Goal: Task Accomplishment & Management: Use online tool/utility

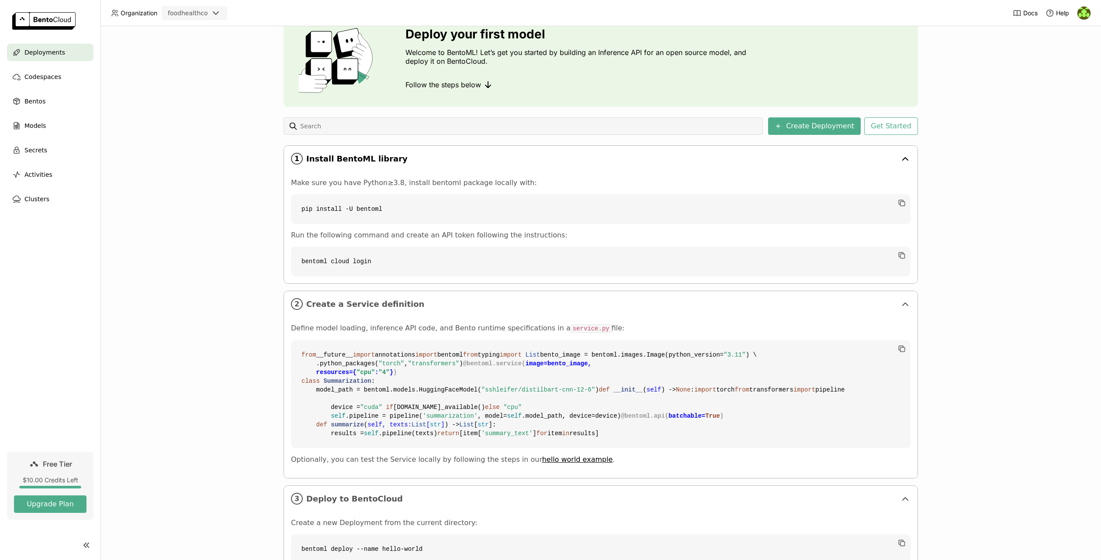
scroll to position [54, 0]
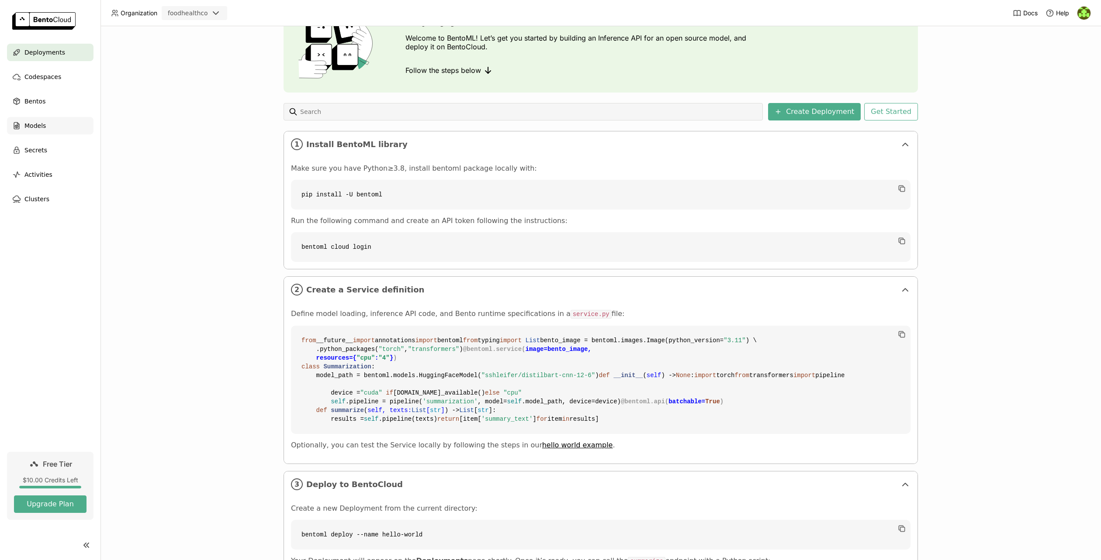
click at [47, 124] on div "Models" at bounding box center [50, 125] width 86 height 17
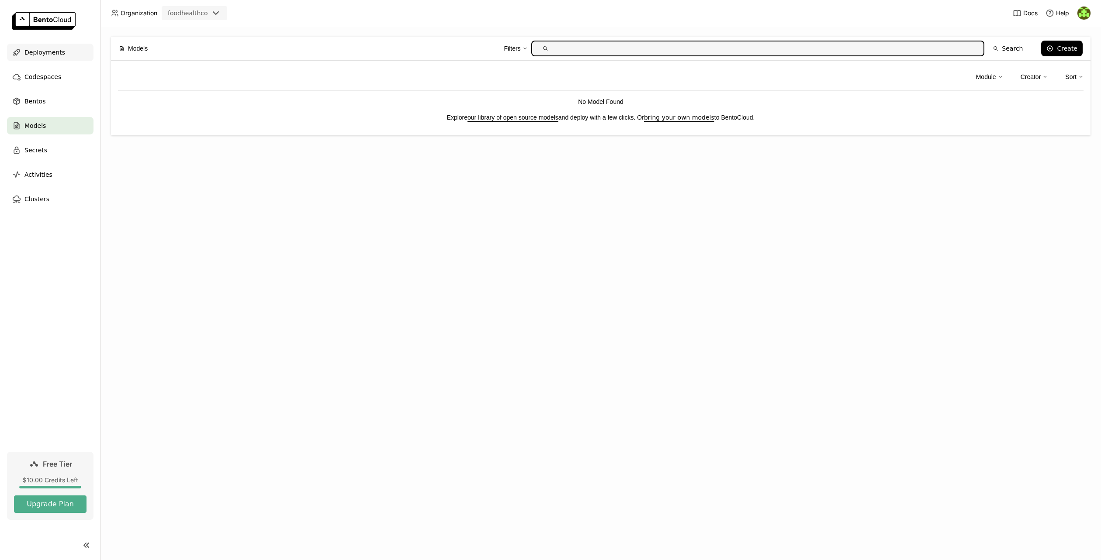
click at [41, 50] on span "Deployments" at bounding box center [44, 52] width 41 height 10
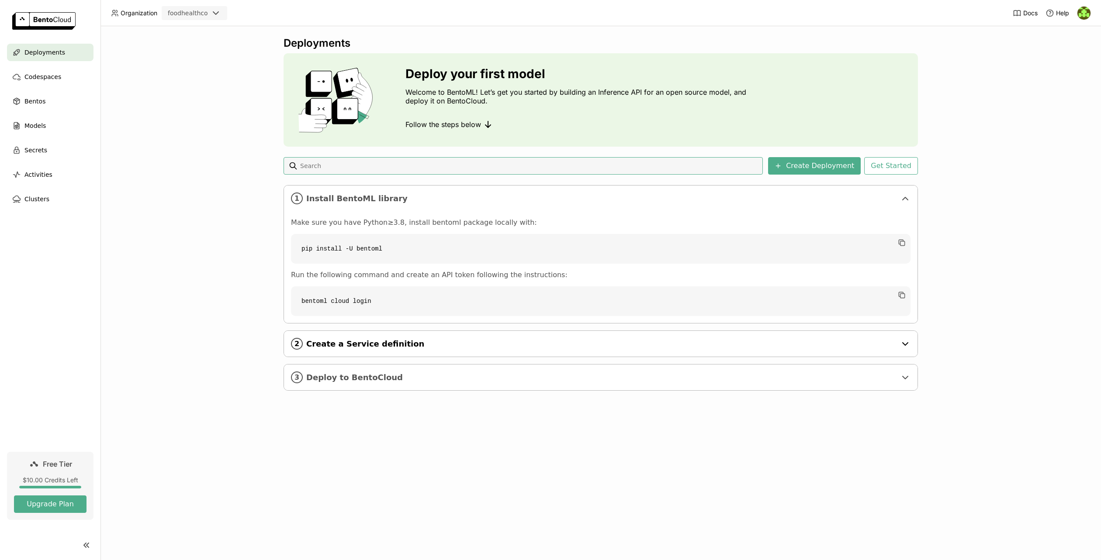
click at [494, 342] on span "Create a Service definition" at bounding box center [601, 344] width 590 height 10
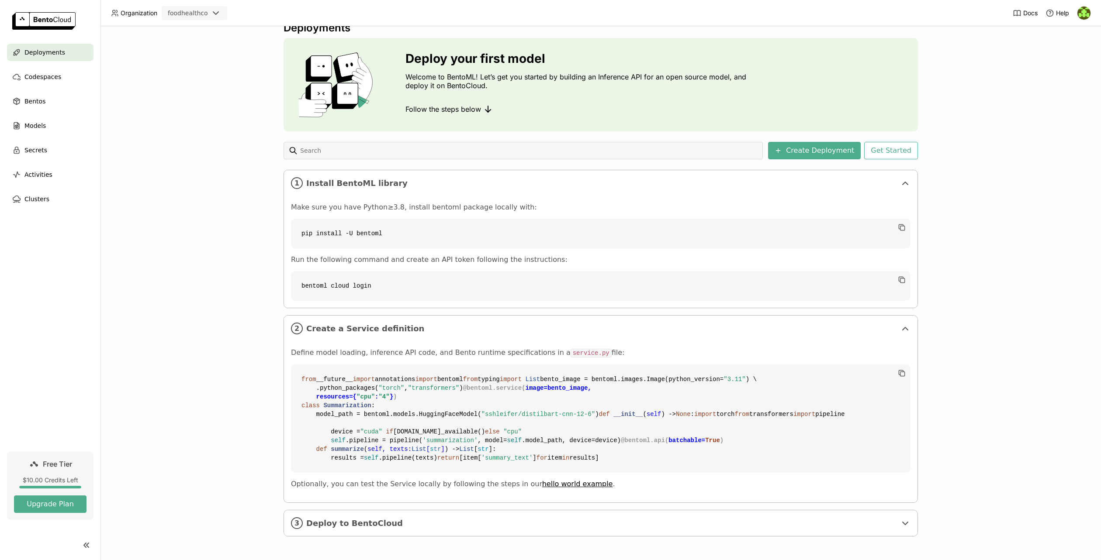
scroll to position [173, 0]
click at [406, 535] on div "3 Deploy to BentoCloud" at bounding box center [600, 524] width 633 height 26
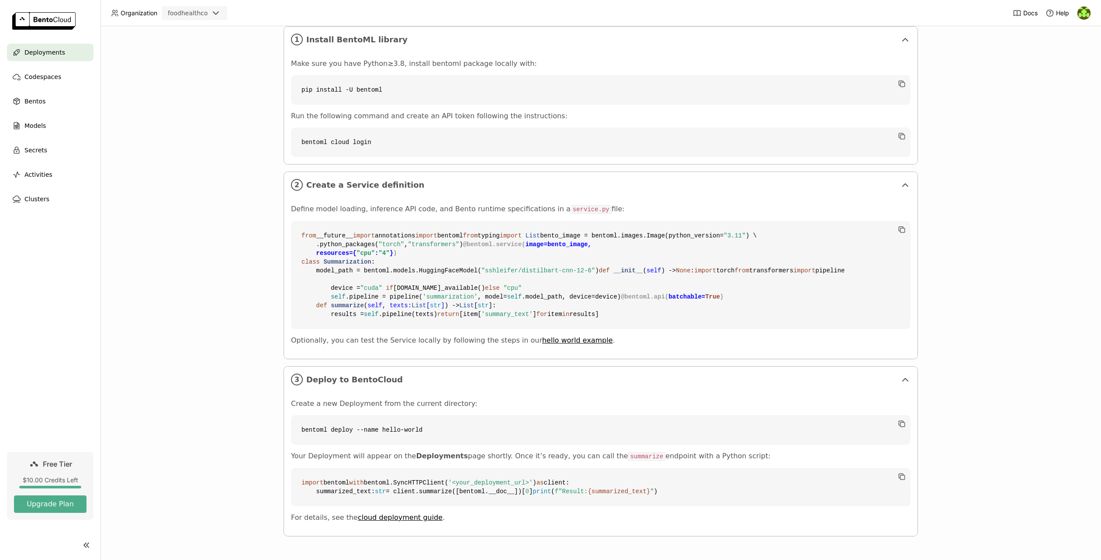
scroll to position [342, 0]
drag, startPoint x: 381, startPoint y: 406, endPoint x: 394, endPoint y: 399, distance: 13.9
click at [390, 415] on code "bentoml deploy --name hello-world" at bounding box center [600, 430] width 619 height 30
click at [415, 400] on p "Create a new Deployment from the current directory:" at bounding box center [600, 404] width 619 height 9
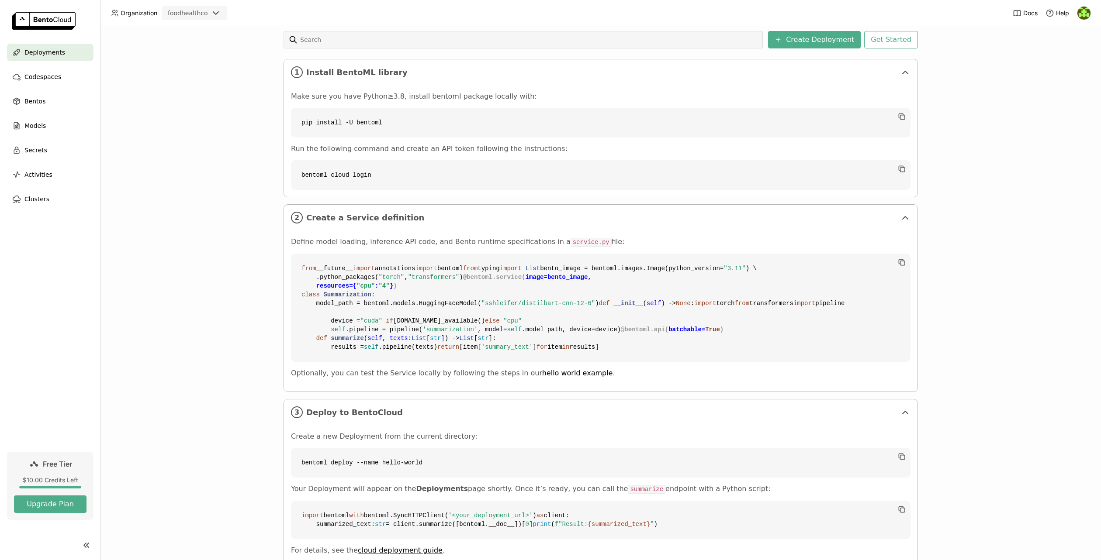
scroll to position [0, 0]
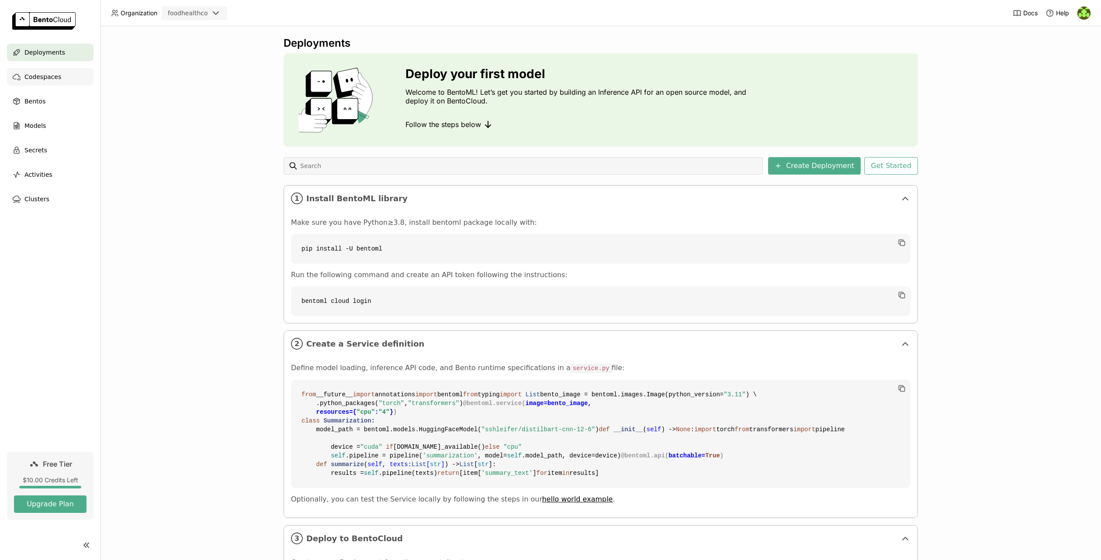
click at [48, 77] on span "Codespaces" at bounding box center [42, 77] width 37 height 10
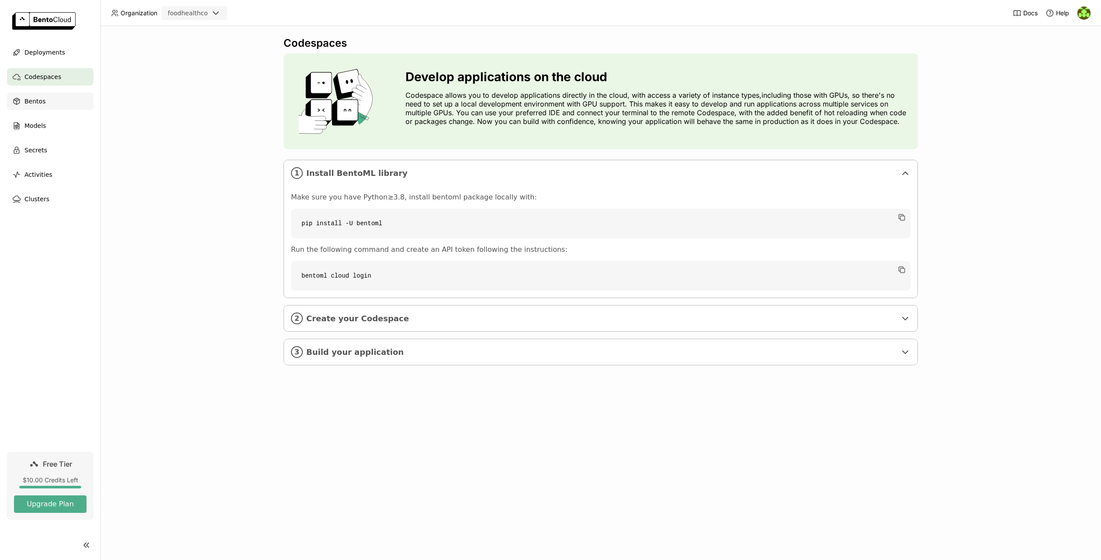
click at [42, 102] on span "Bentos" at bounding box center [34, 101] width 21 height 10
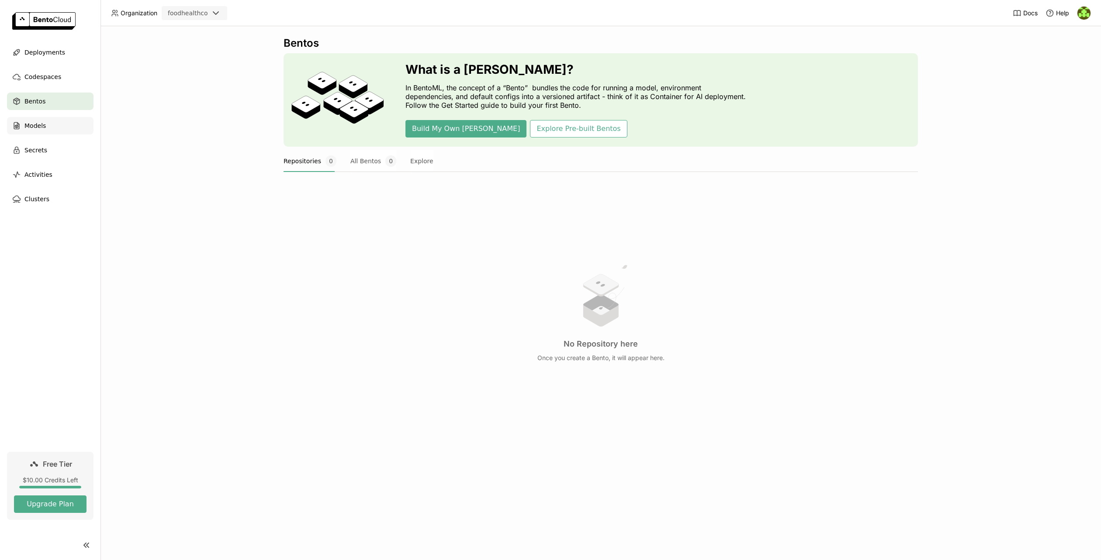
click at [44, 132] on div "Models" at bounding box center [50, 125] width 86 height 17
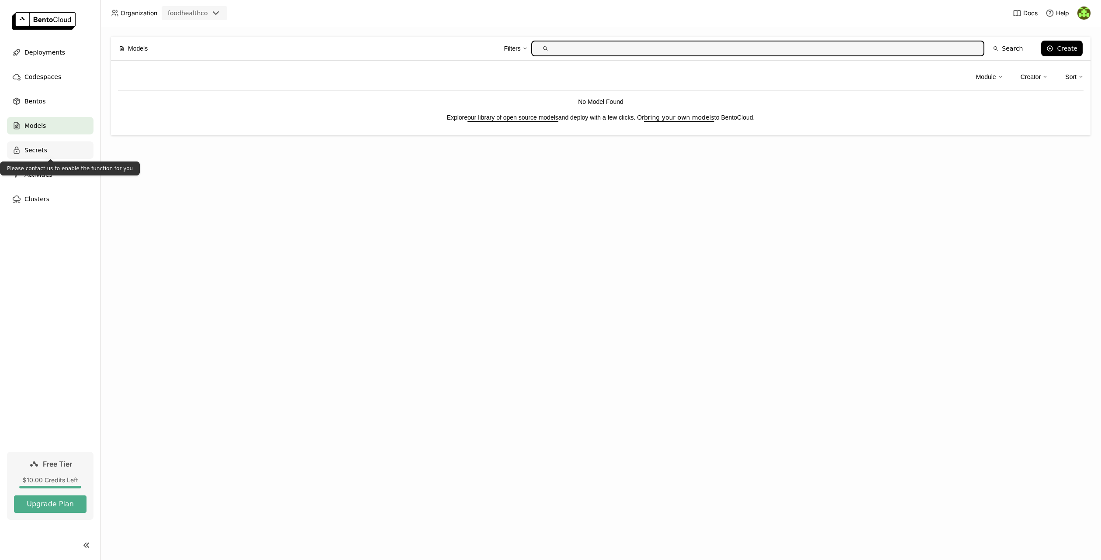
click at [49, 158] on div "Secrets" at bounding box center [50, 150] width 86 height 17
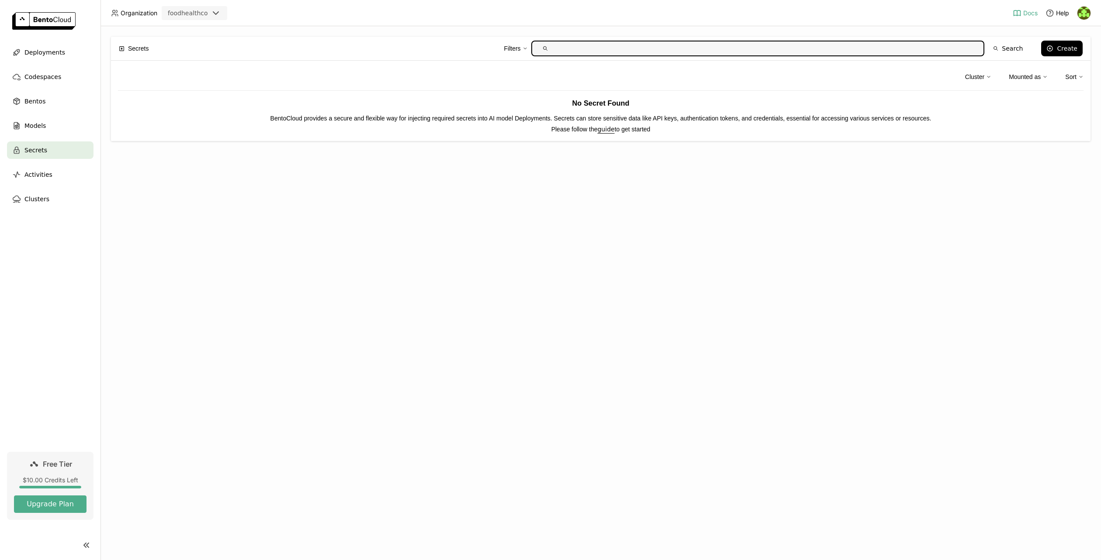
click at [1030, 14] on span "Docs" at bounding box center [1030, 13] width 14 height 8
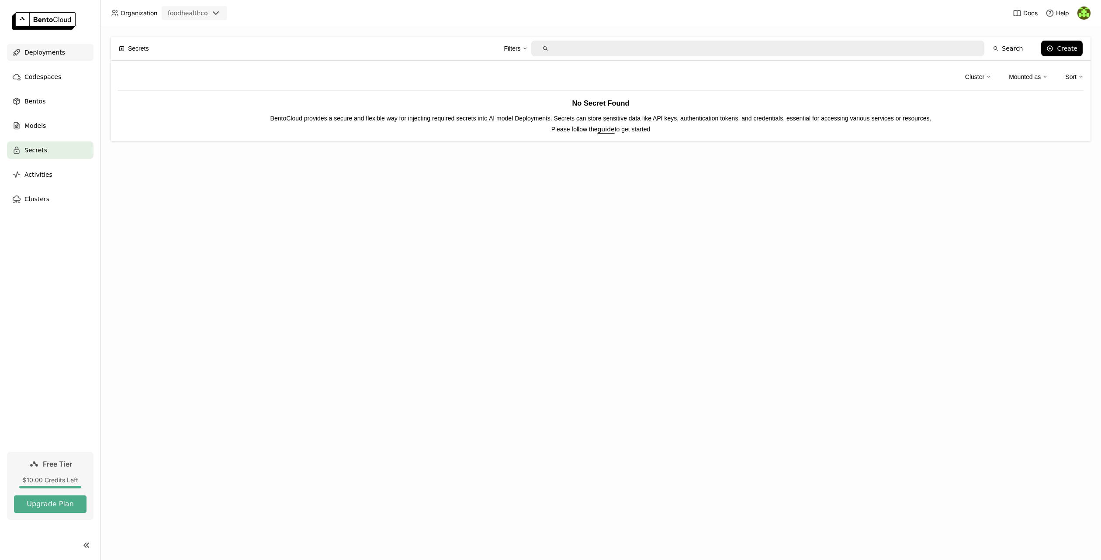
click at [43, 53] on span "Deployments" at bounding box center [44, 52] width 41 height 10
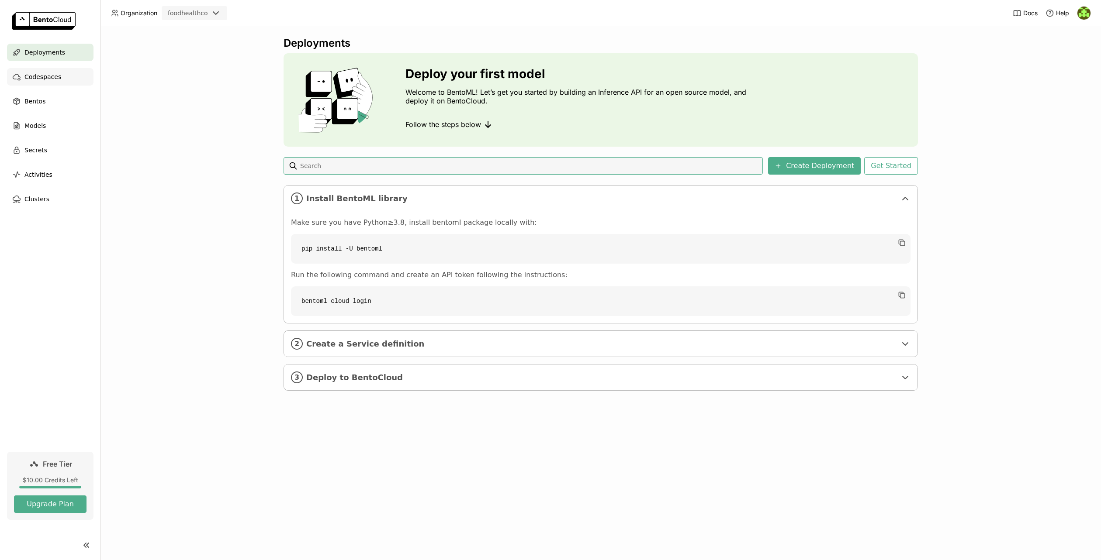
click at [78, 80] on div "Codespaces" at bounding box center [50, 76] width 86 height 17
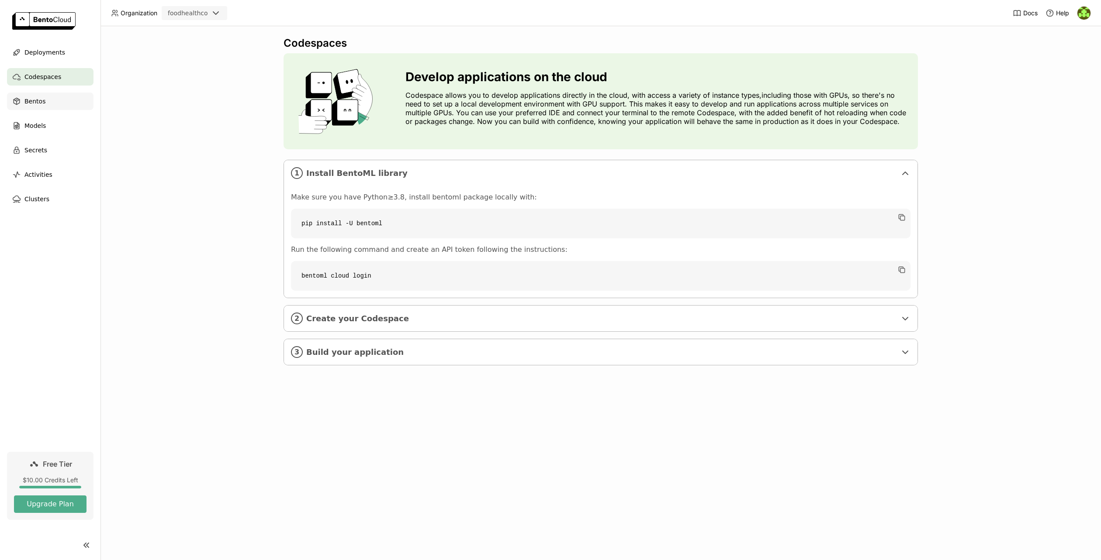
click at [55, 98] on div "Bentos" at bounding box center [50, 101] width 86 height 17
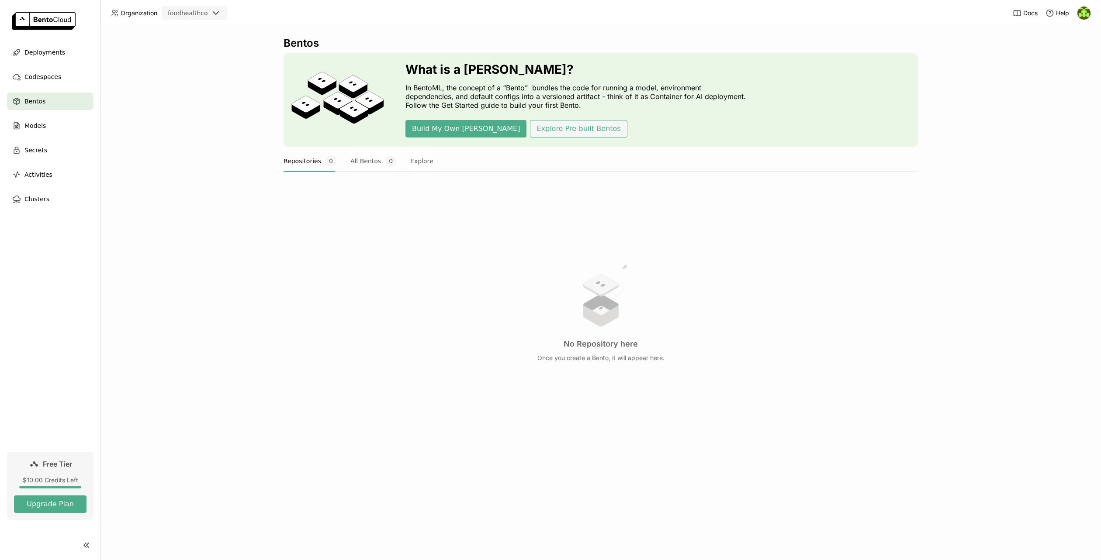
click at [530, 126] on button "Explore Pre-built Bentos" at bounding box center [578, 128] width 97 height 17
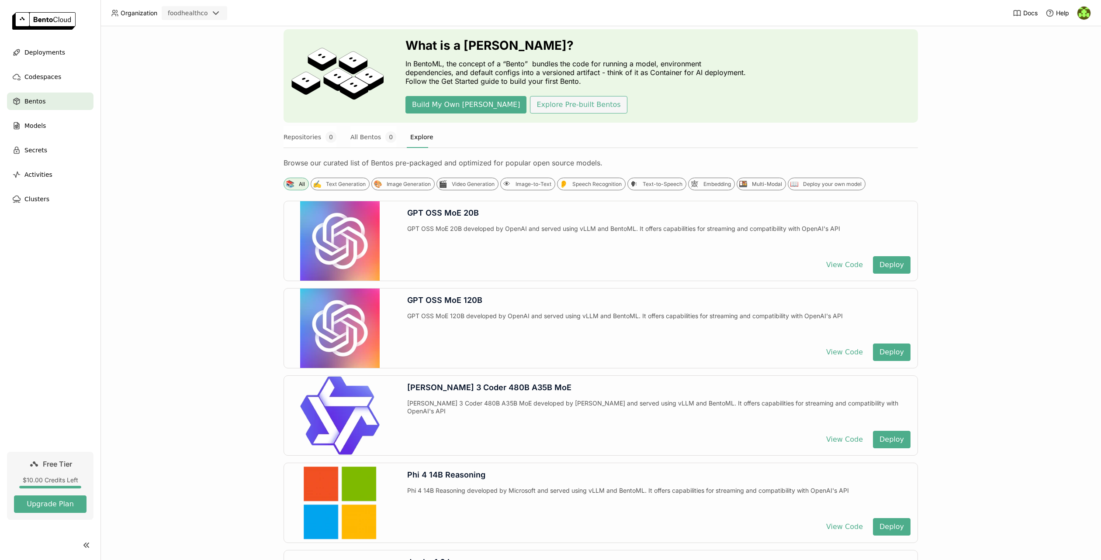
scroll to position [32, 0]
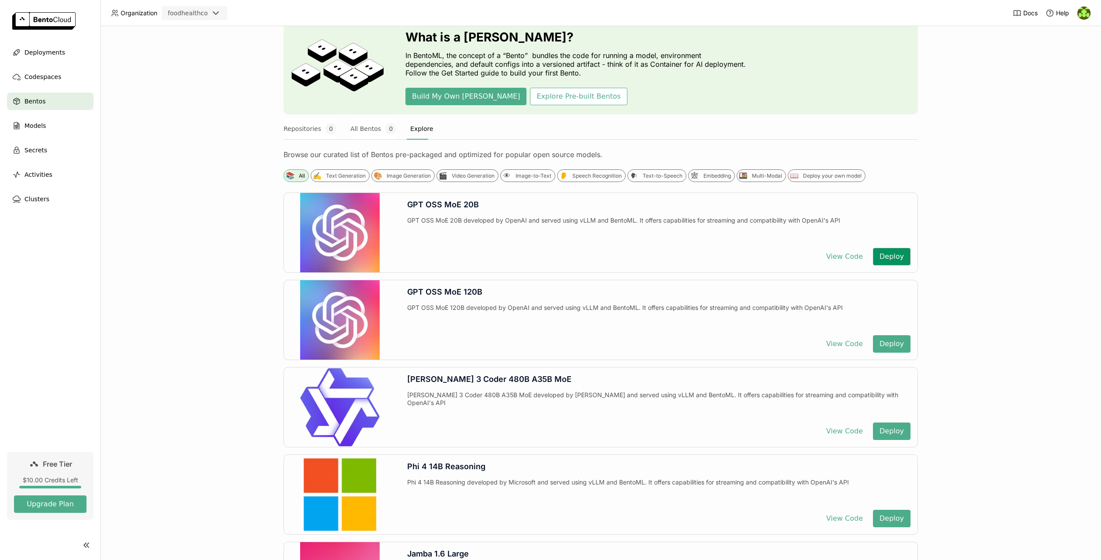
click at [892, 256] on button "Deploy" at bounding box center [892, 256] width 38 height 17
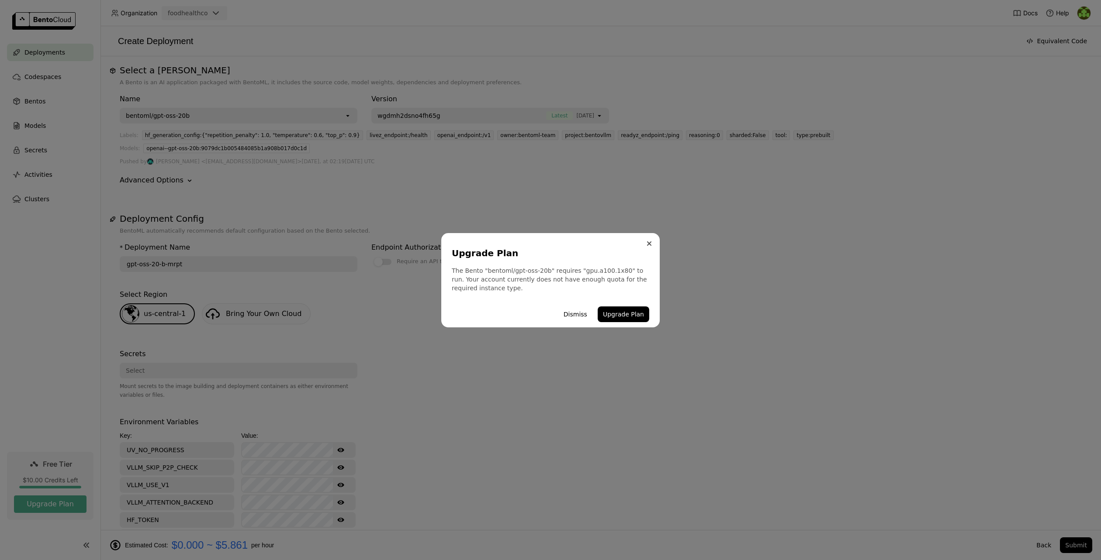
click at [652, 242] on button "Close" at bounding box center [649, 243] width 10 height 10
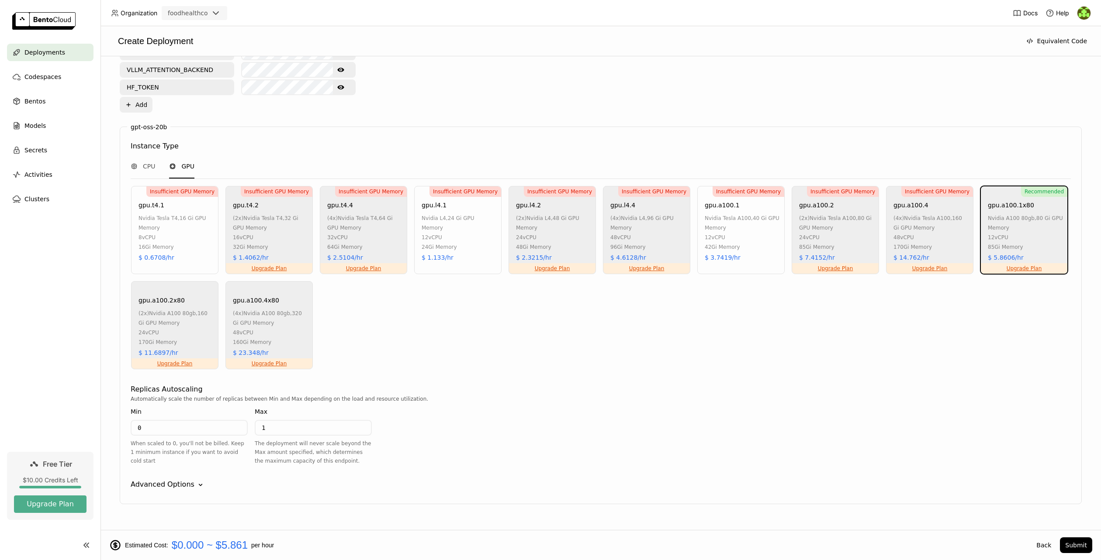
scroll to position [450, 0]
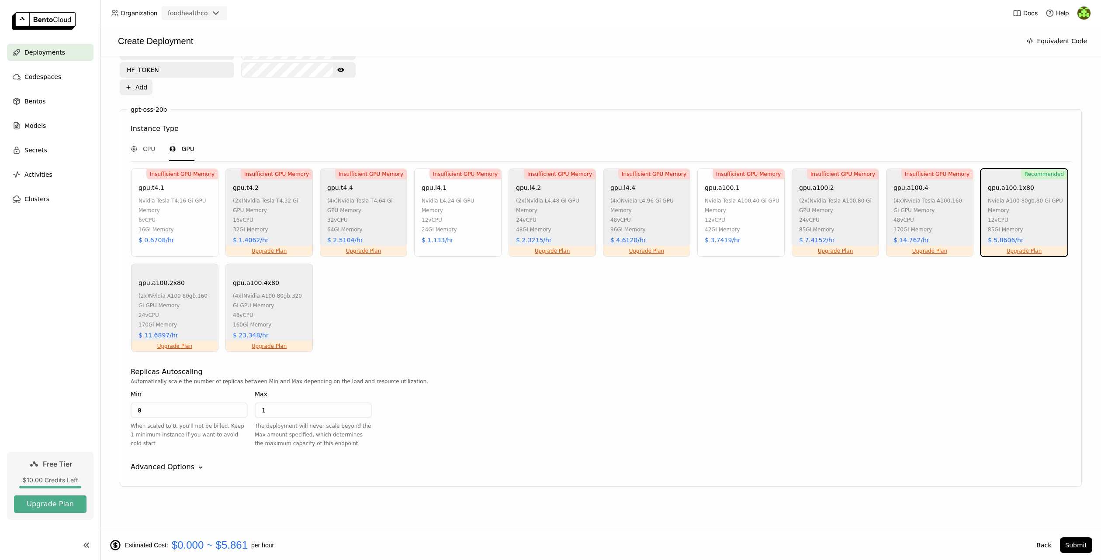
click at [196, 470] on icon "Down" at bounding box center [200, 467] width 9 height 9
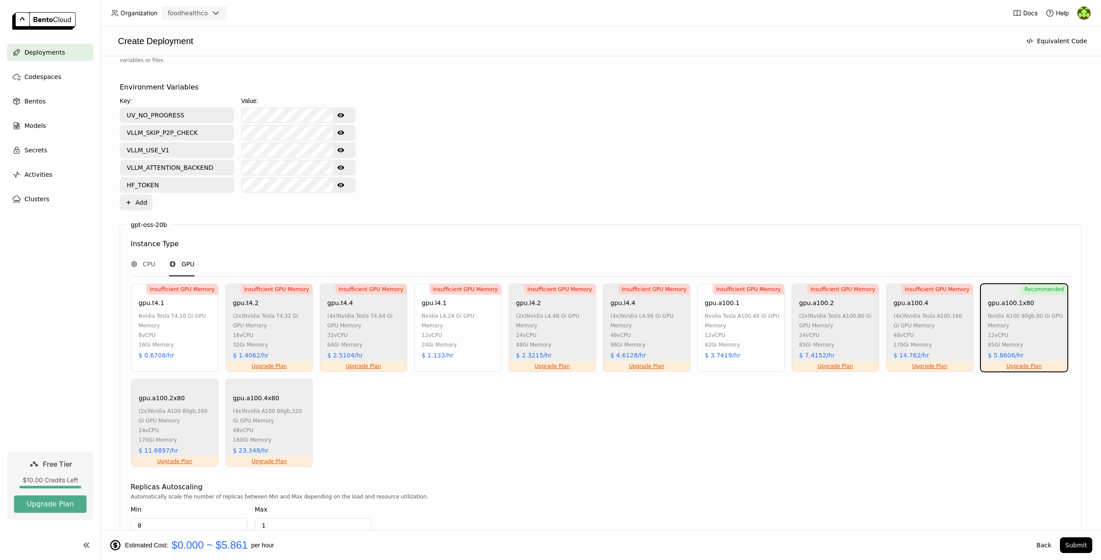
scroll to position [332, 0]
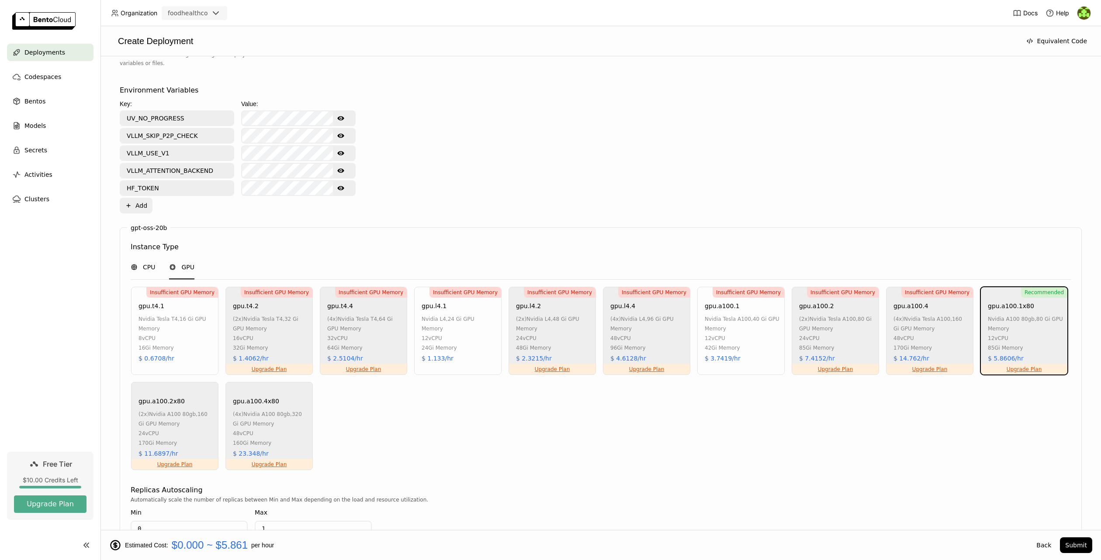
click at [152, 269] on span "CPU" at bounding box center [149, 267] width 12 height 9
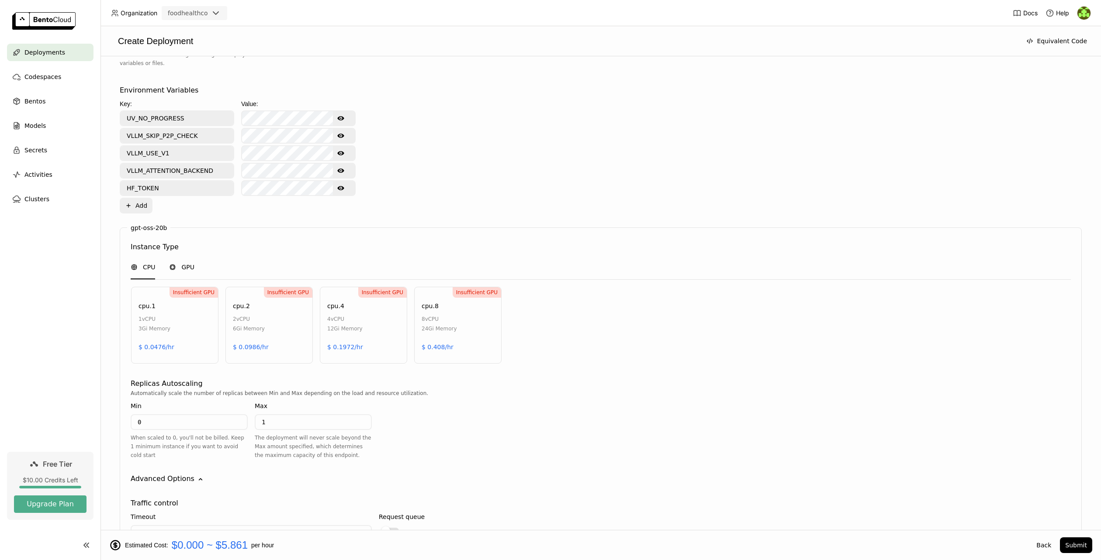
click at [184, 267] on span "GPU" at bounding box center [187, 267] width 13 height 9
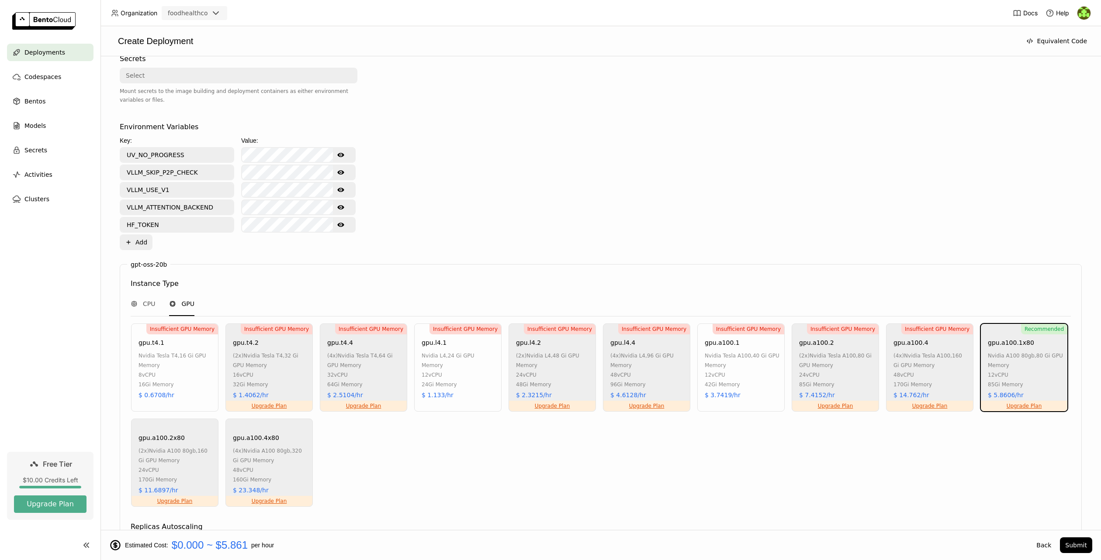
scroll to position [296, 0]
drag, startPoint x: 1025, startPoint y: 394, endPoint x: 978, endPoint y: 344, distance: 69.2
click at [978, 344] on div "Insufficient GPU Memory gpu.t4.1 nvidia tesla t4 , 16 Gi GPU Memory 8 vCPU 16Gi…" at bounding box center [600, 415] width 943 height 184
copy div "gpu.a100.1x80 nvidia a100 80gb , 80 Gi GPU Memory 12 vCPU 85Gi Memory $ 5.8606/…"
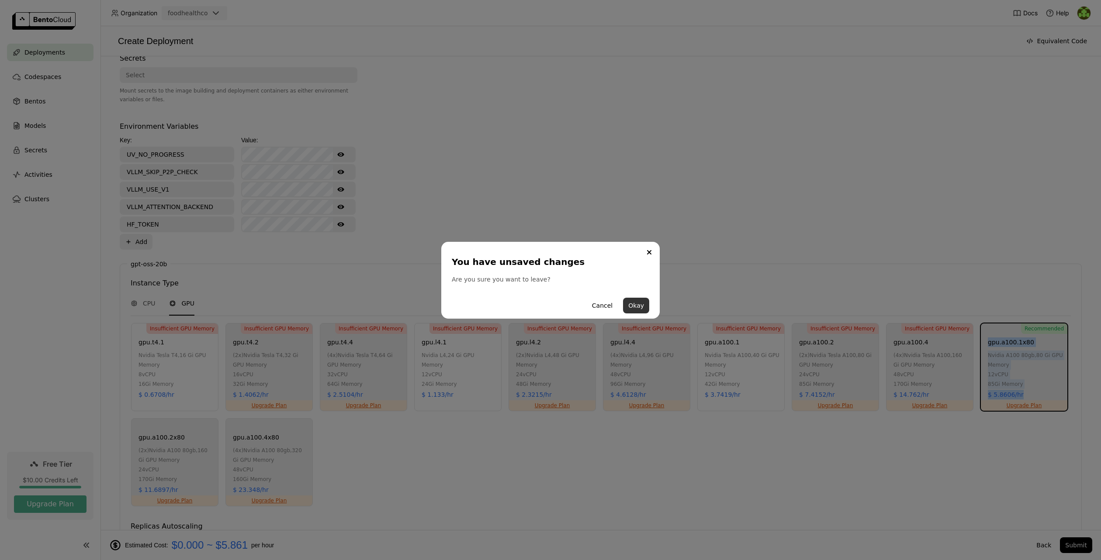
click at [639, 310] on button "Okay" at bounding box center [636, 306] width 26 height 16
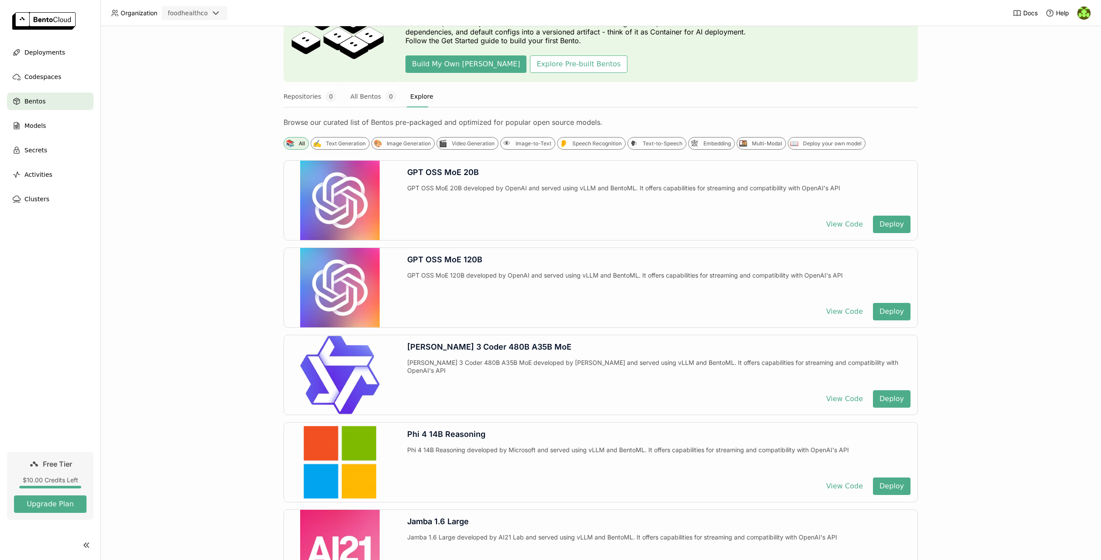
scroll to position [74, 0]
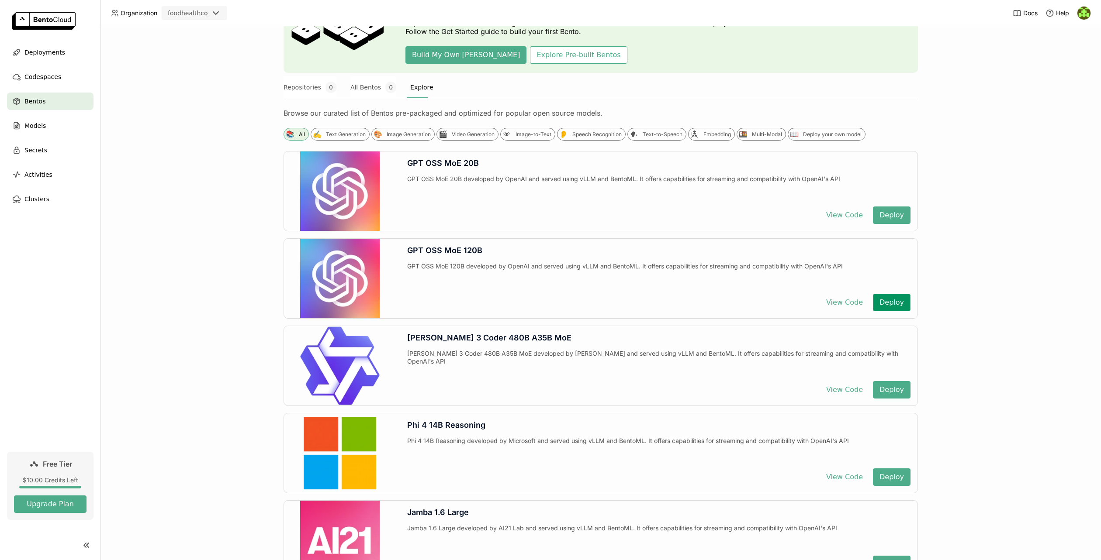
click at [896, 307] on button "Deploy" at bounding box center [892, 302] width 38 height 17
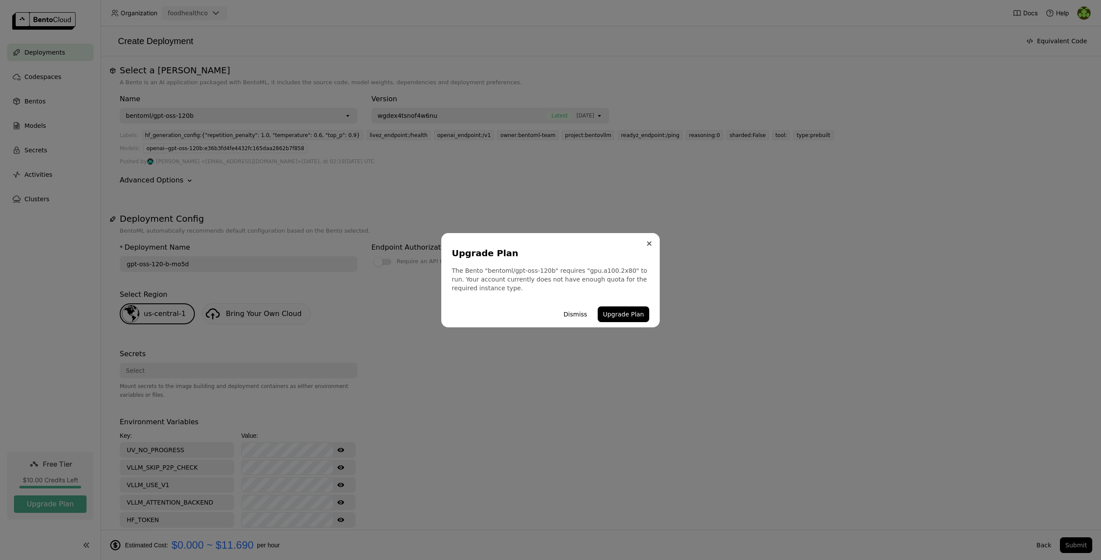
click at [649, 244] on icon "Close" at bounding box center [648, 243] width 3 height 3
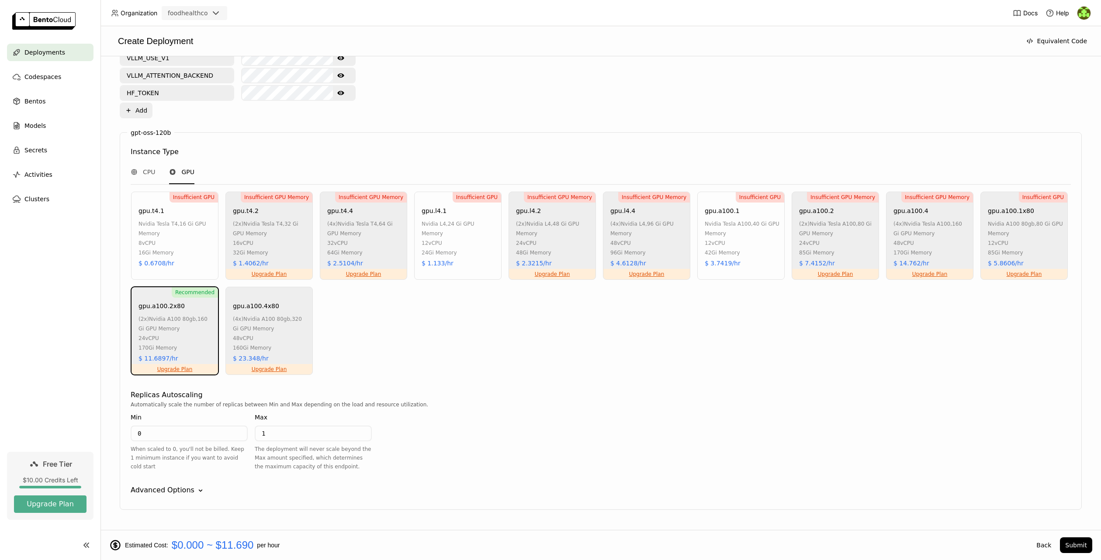
scroll to position [450, 0]
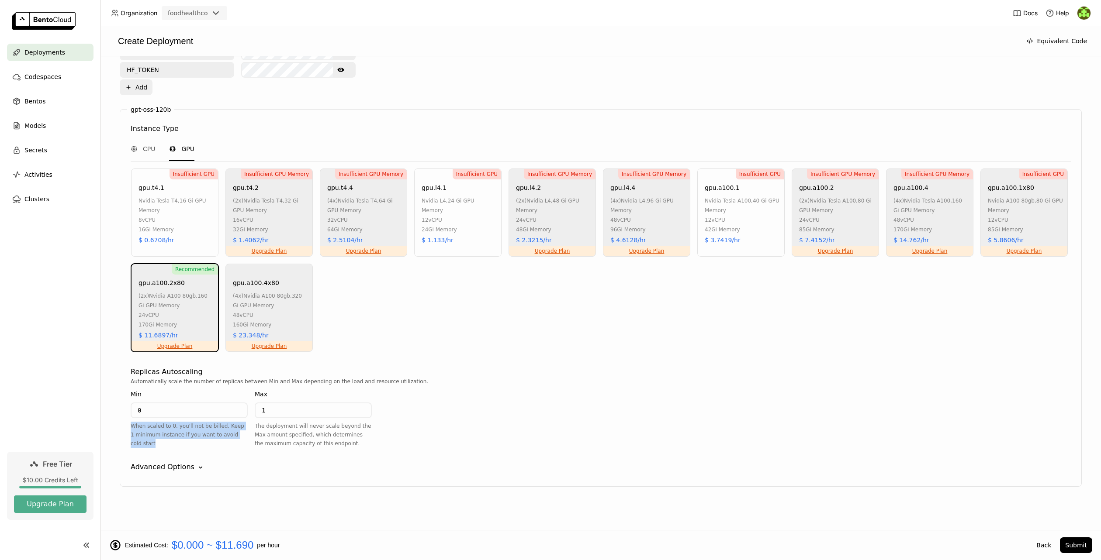
drag, startPoint x: 145, startPoint y: 443, endPoint x: 126, endPoint y: 428, distance: 24.8
click at [126, 428] on div "gpt-oss-120b Instance Type CPU GPU Insufficient GPU gpu.t4.1 nvidia tesla t4 , …" at bounding box center [601, 298] width 962 height 378
copy div "When scaled to 0, you'll not be billed. Keep 1 minimum instance if you want to …"
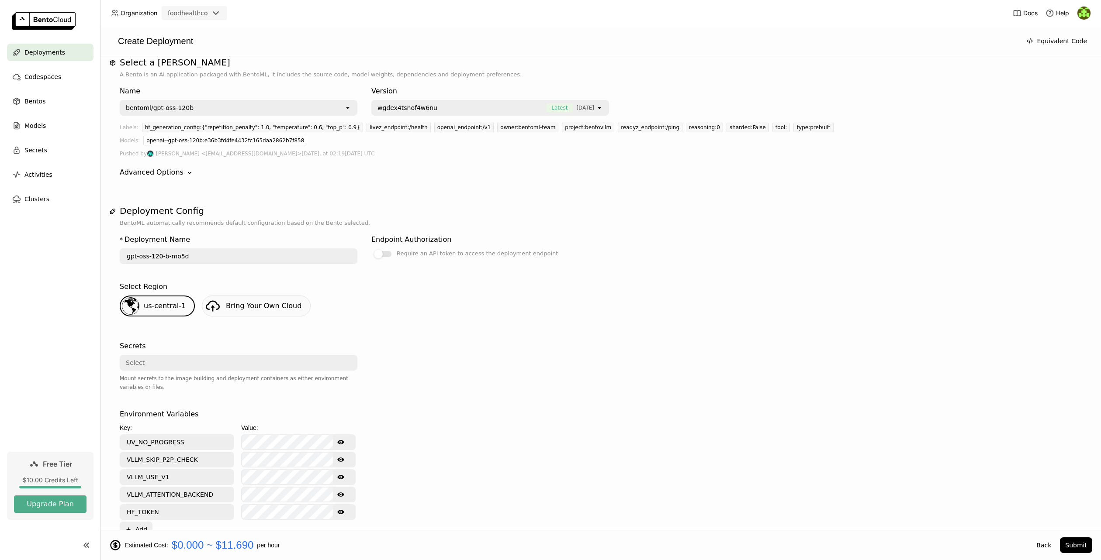
scroll to position [0, 0]
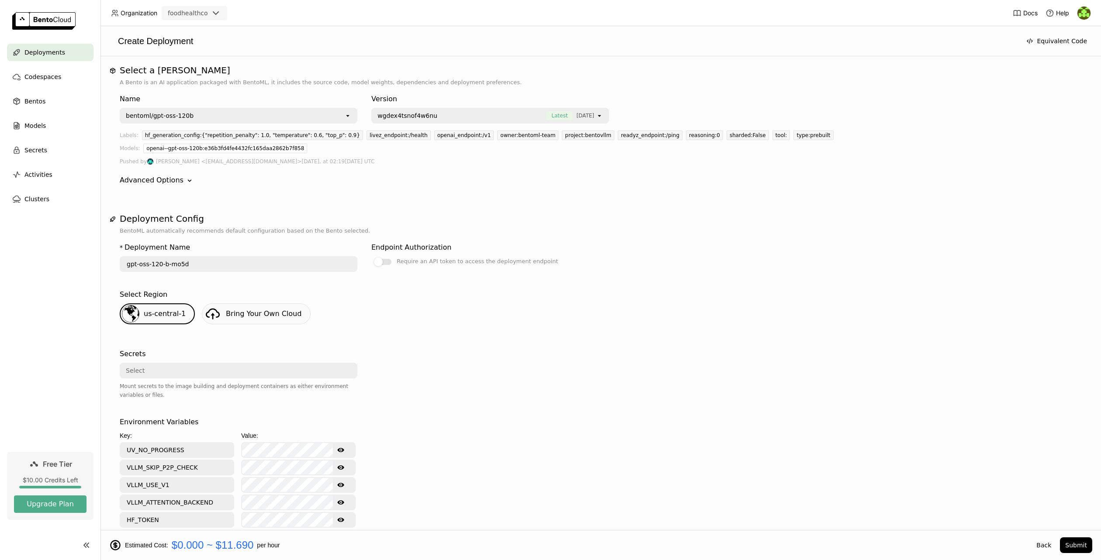
click at [55, 54] on span "Deployments" at bounding box center [44, 52] width 41 height 10
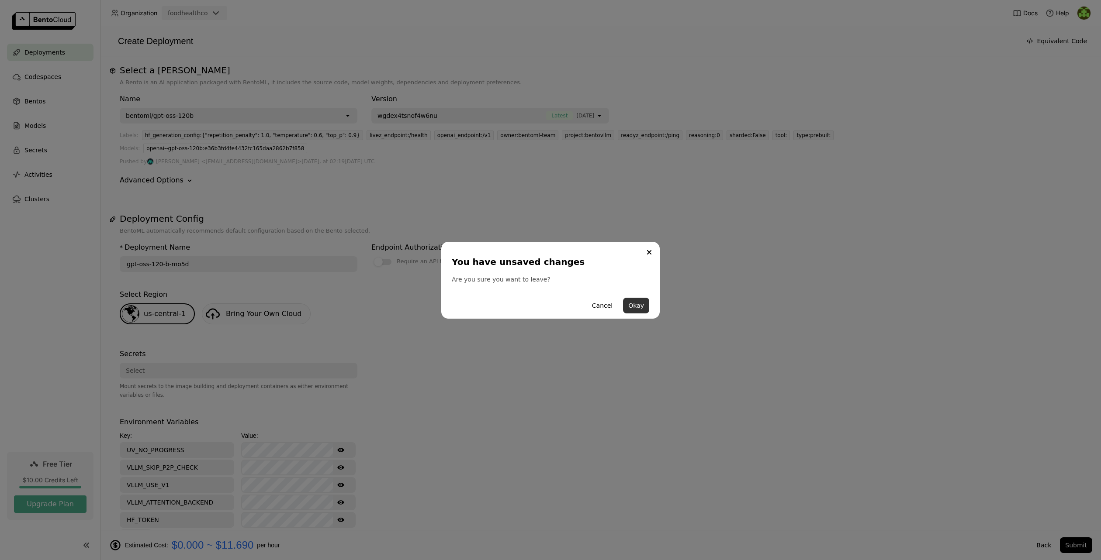
click at [643, 307] on button "Okay" at bounding box center [636, 306] width 26 height 16
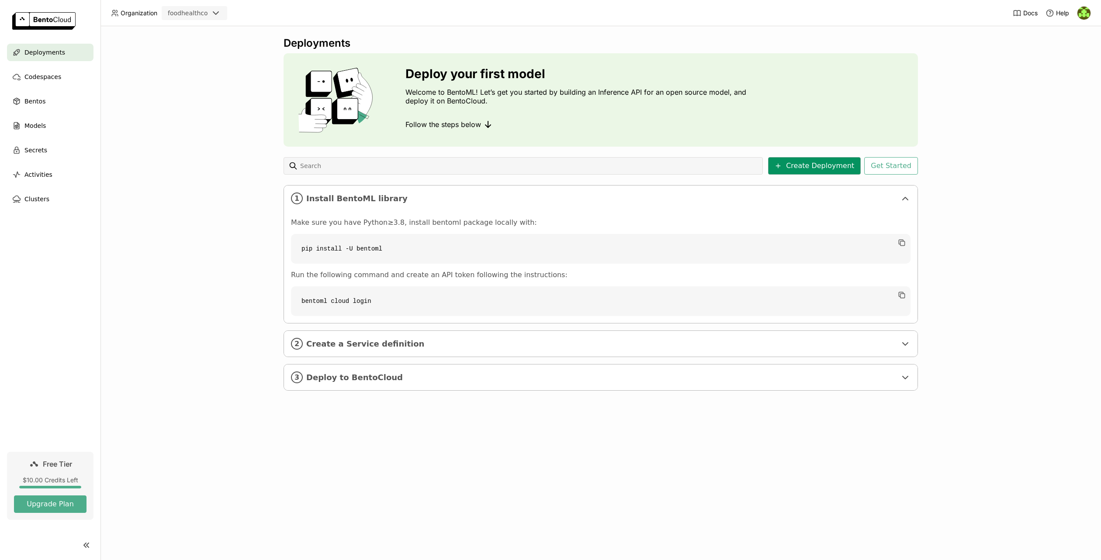
click at [843, 168] on button "Create Deployment" at bounding box center [814, 165] width 93 height 17
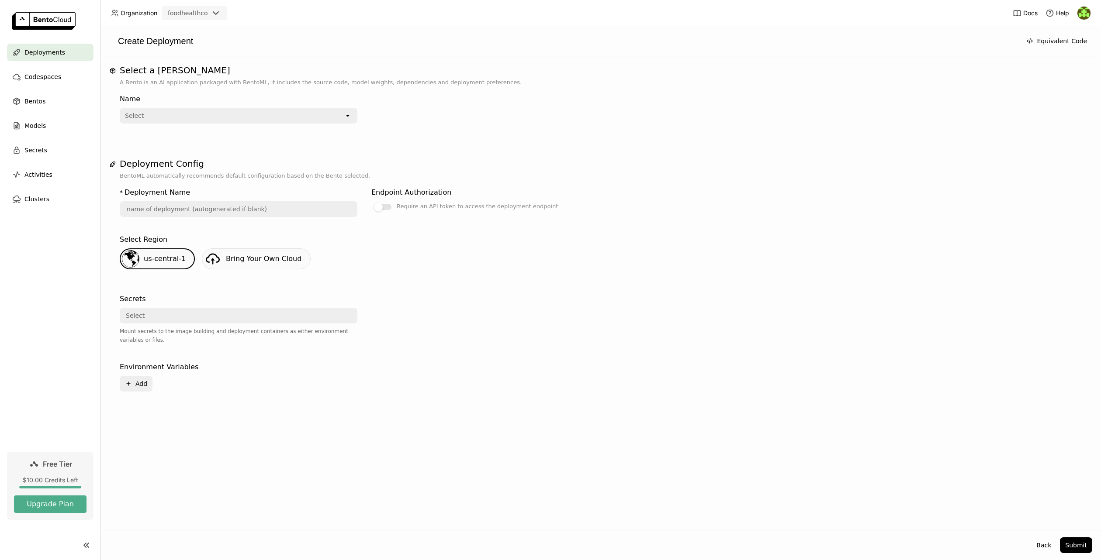
click at [340, 115] on div "Select" at bounding box center [233, 116] width 224 height 14
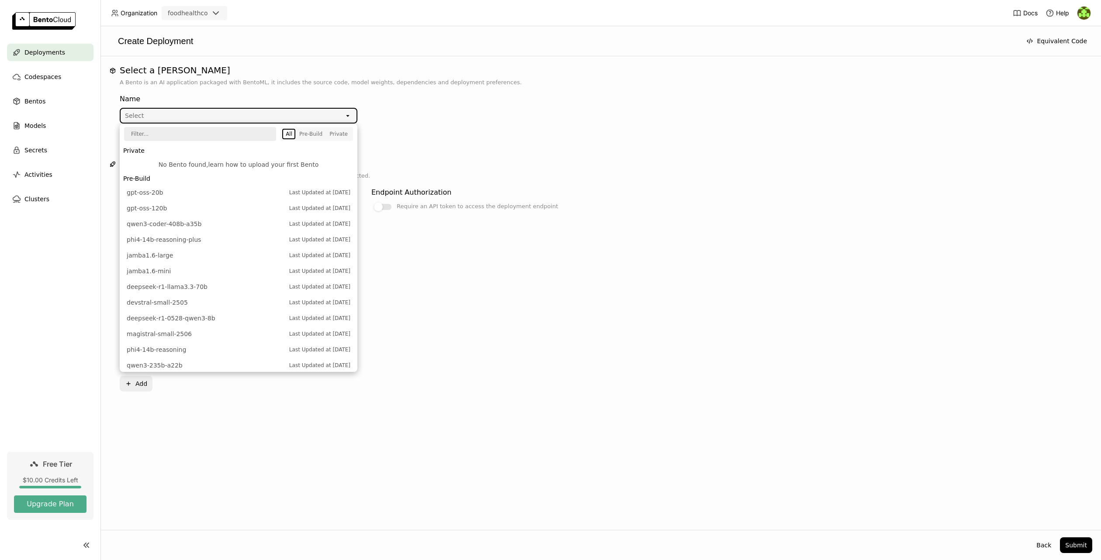
click at [301, 164] on link "learn how to upload your first Bento" at bounding box center [263, 164] width 111 height 7
click at [792, 128] on div "Name Select open" at bounding box center [601, 112] width 962 height 51
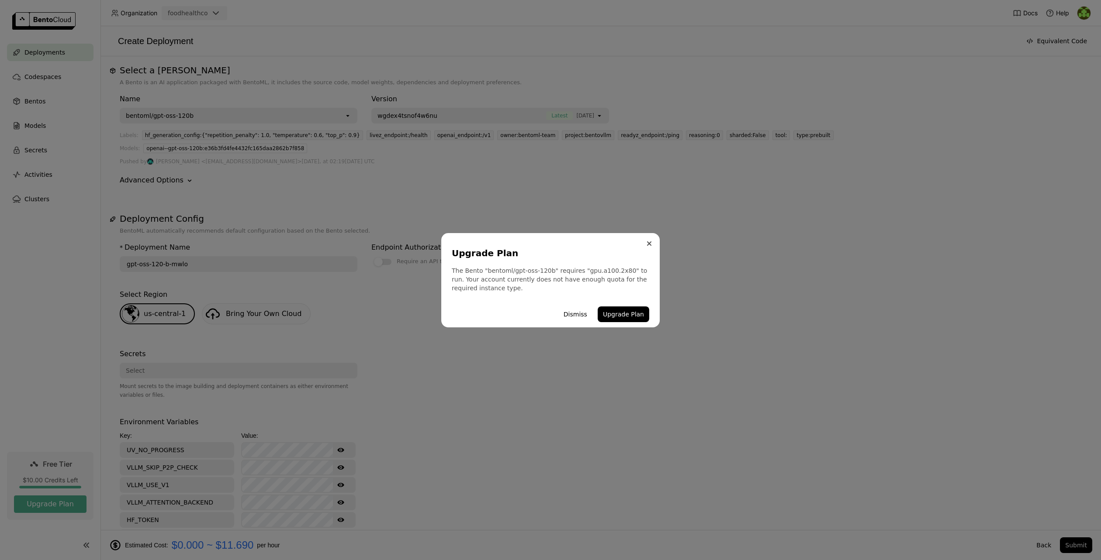
click at [650, 244] on icon "Close" at bounding box center [648, 243] width 3 height 3
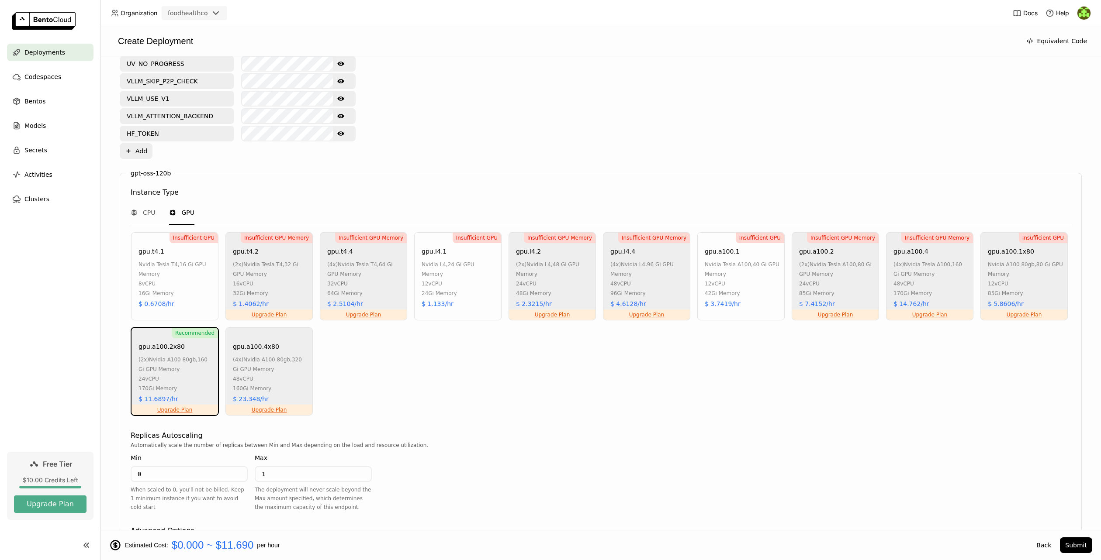
scroll to position [450, 0]
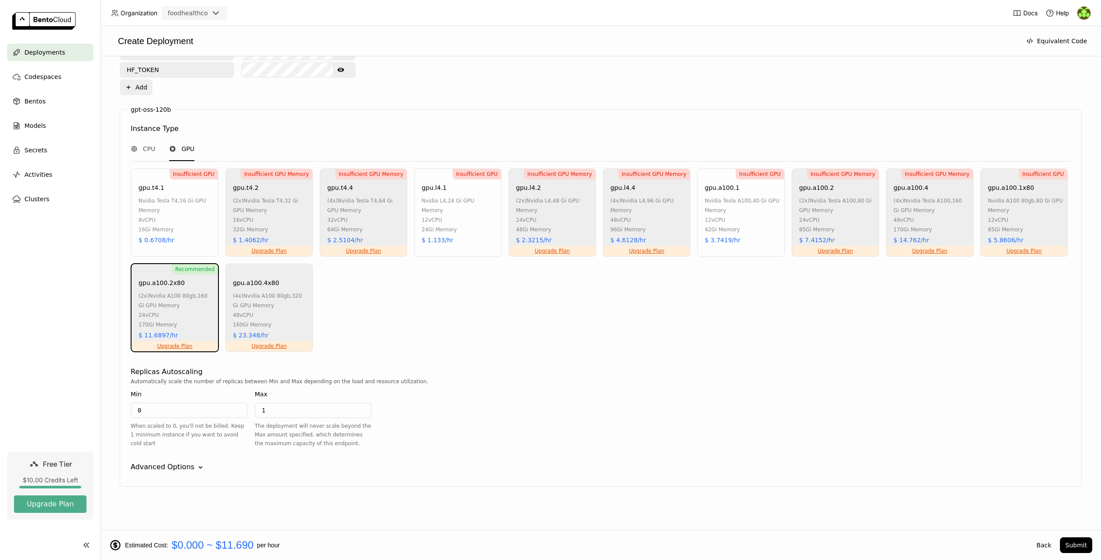
click at [754, 380] on div "Automatically scale the number of replicas between Min and Max depending on the…" at bounding box center [601, 381] width 940 height 9
drag, startPoint x: 130, startPoint y: 425, endPoint x: 162, endPoint y: 443, distance: 36.4
click at [162, 443] on div "When scaled to 0, you'll not be billed. Keep 1 minimum instance if you want to …" at bounding box center [189, 435] width 117 height 26
copy div "When scaled to 0, you'll not be billed. Keep 1 minimum instance if you want to …"
drag, startPoint x: 150, startPoint y: 207, endPoint x: 136, endPoint y: 184, distance: 27.6
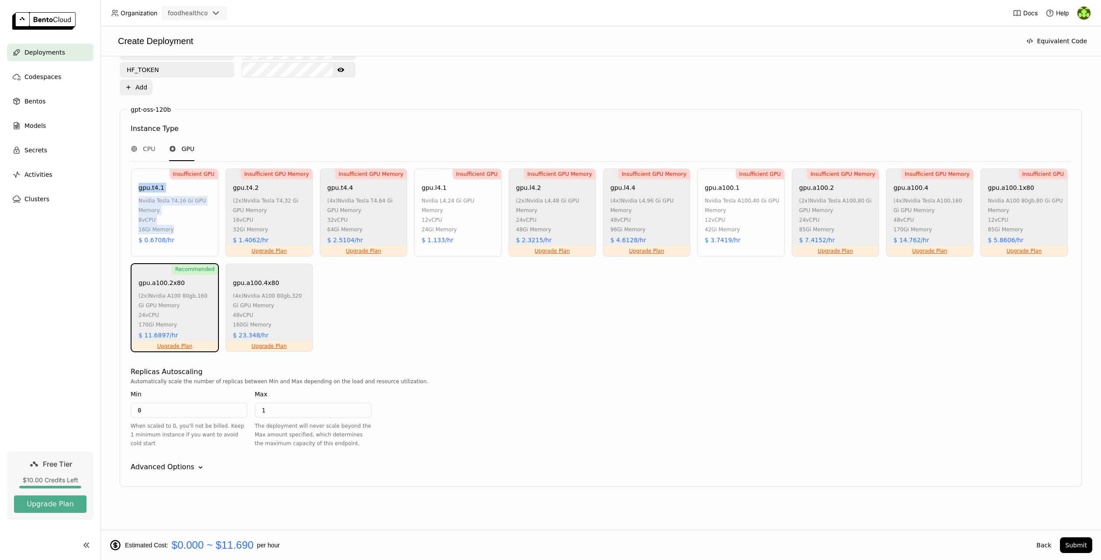
click at [136, 184] on div "Insufficient GPU gpu.t4.1 nvidia tesla t4 , 16 Gi GPU Memory 8 vCPU 16Gi Memory…" at bounding box center [174, 213] width 87 height 88
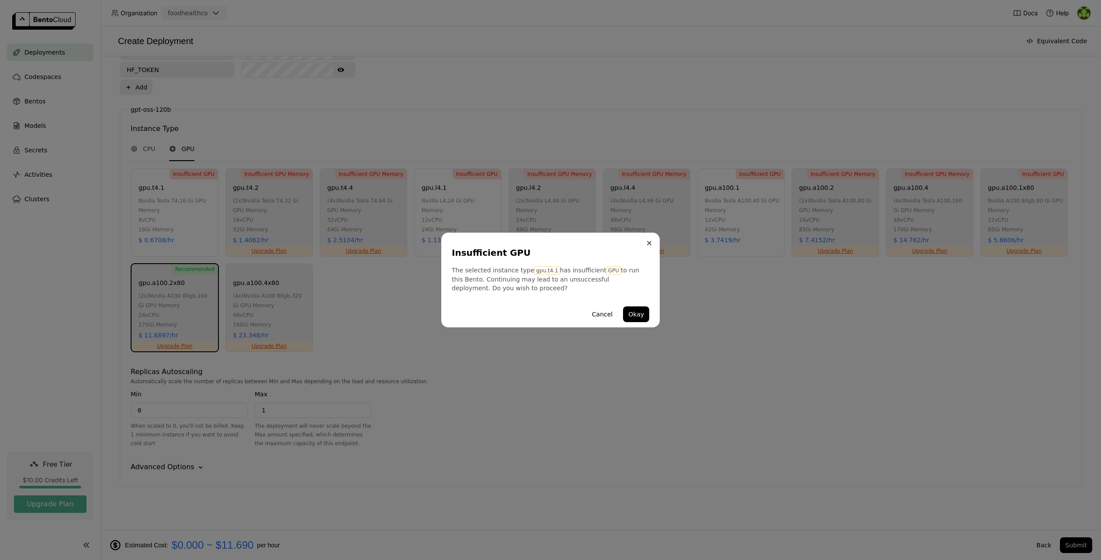
click at [648, 243] on icon "Close" at bounding box center [648, 243] width 3 height 3
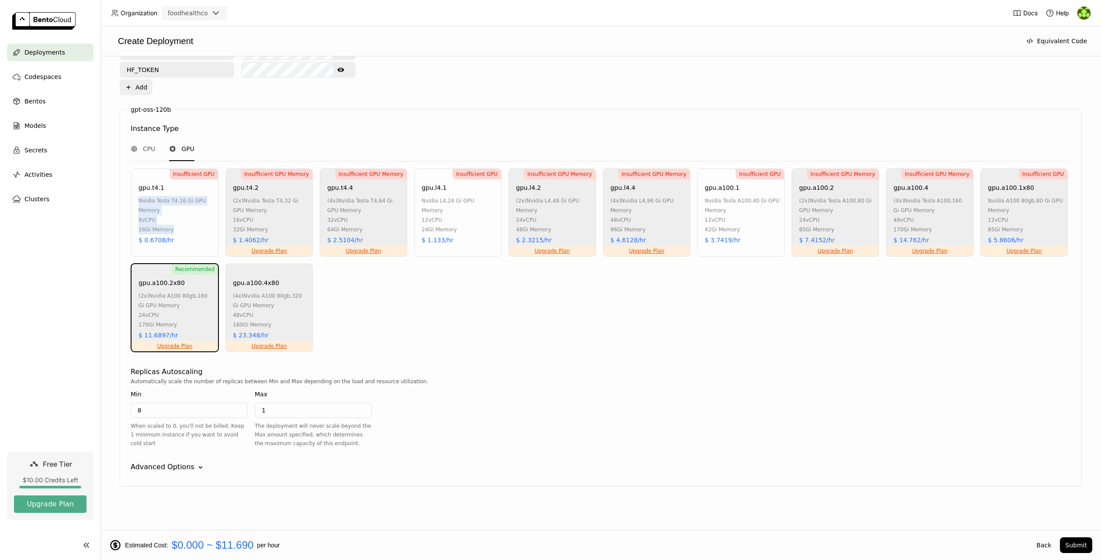
drag, startPoint x: 181, startPoint y: 240, endPoint x: 135, endPoint y: 200, distance: 61.0
click at [135, 200] on div "Insufficient GPU gpu.t4.1 nvidia tesla t4 , 16 Gi GPU Memory 8 vCPU 16Gi Memory…" at bounding box center [174, 213] width 87 height 88
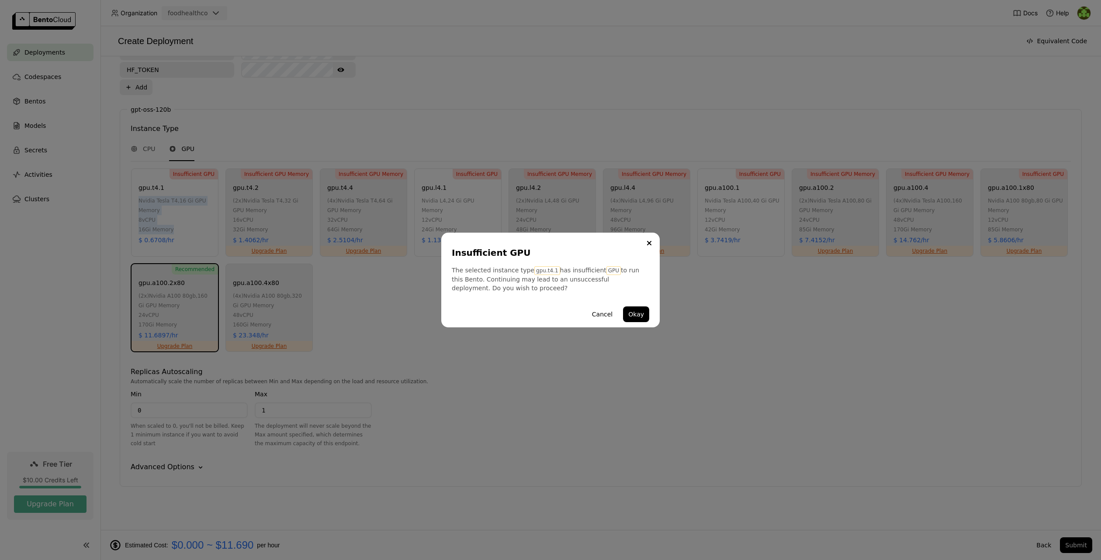
click at [138, 189] on div "Insufficient GPU The selected instance type gpu.t4.1 has insufficient GPU to ru…" at bounding box center [550, 280] width 1101 height 560
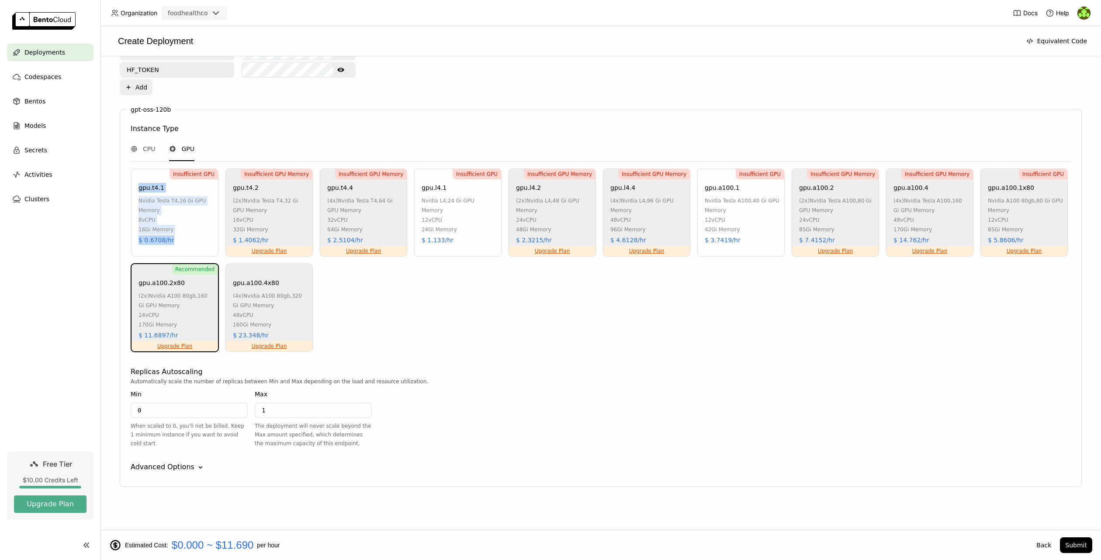
drag, startPoint x: 140, startPoint y: 189, endPoint x: 169, endPoint y: 252, distance: 69.8
click at [169, 252] on div "Insufficient GPU gpu.t4.1 nvidia tesla t4 , 16 Gi GPU Memory 8 vCPU 16Gi Memory…" at bounding box center [174, 213] width 87 height 88
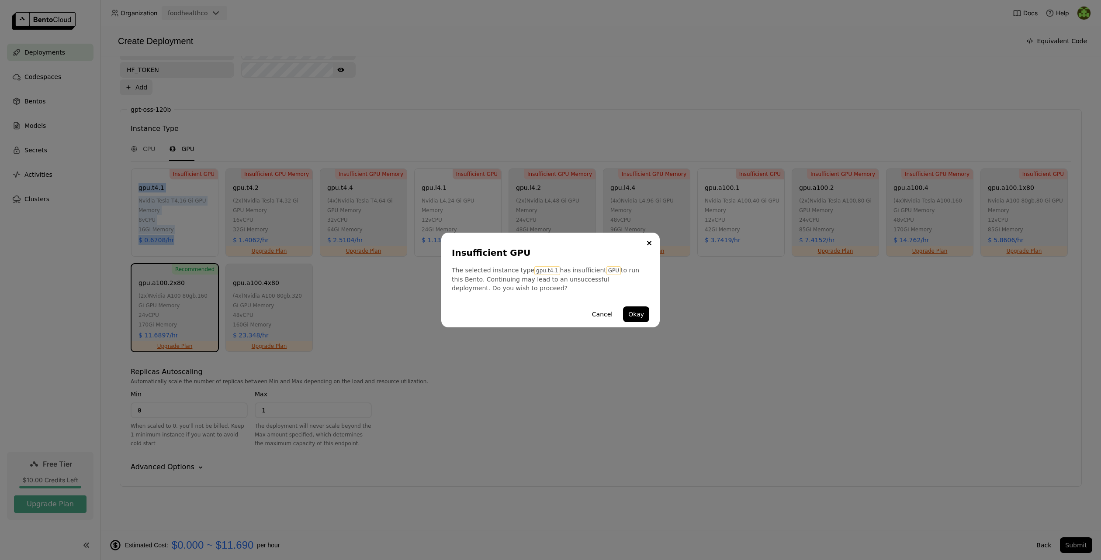
copy div "gpu.t4.1 nvidia tesla t4 , 16 Gi GPU Memory 8 vCPU 16Gi Memory $ 0.6708/hr"
click at [650, 243] on icon "Close" at bounding box center [649, 243] width 4 height 4
